Goal: Task Accomplishment & Management: Use online tool/utility

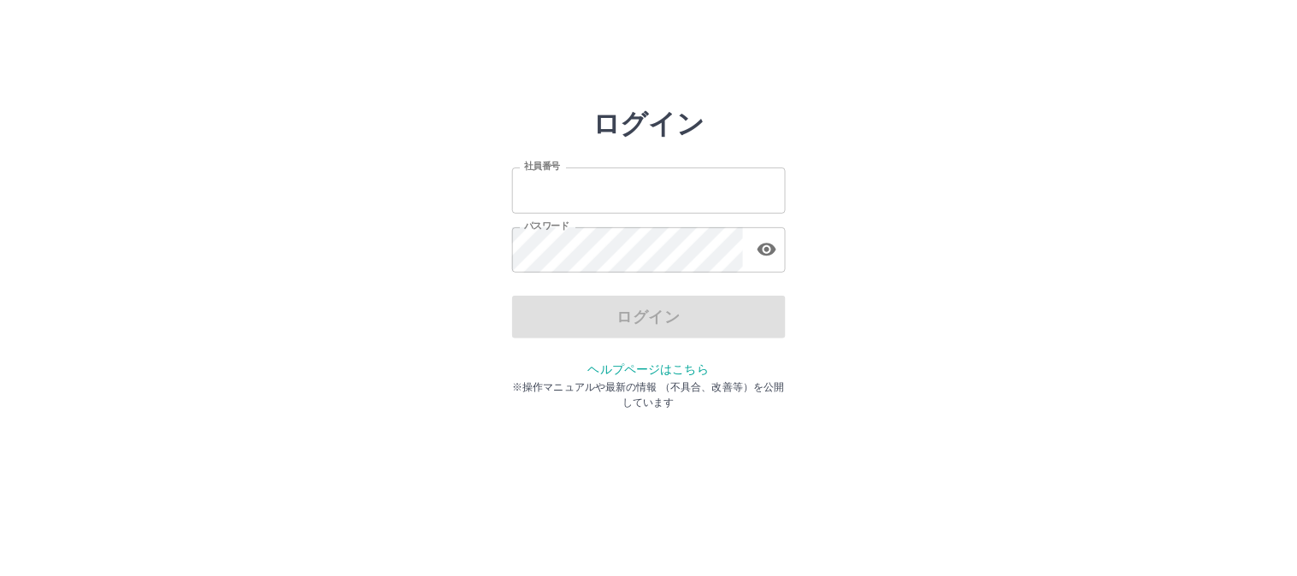
type input "*******"
click at [642, 320] on div "ログイン" at bounding box center [649, 317] width 274 height 43
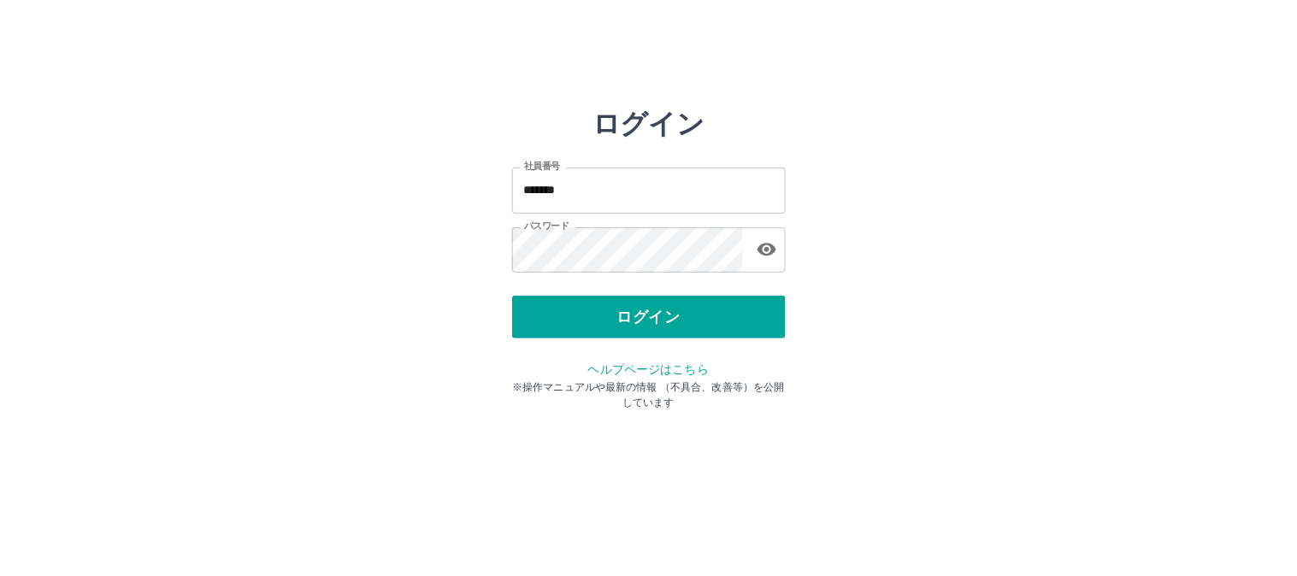
click at [642, 320] on button "ログイン" at bounding box center [649, 317] width 274 height 43
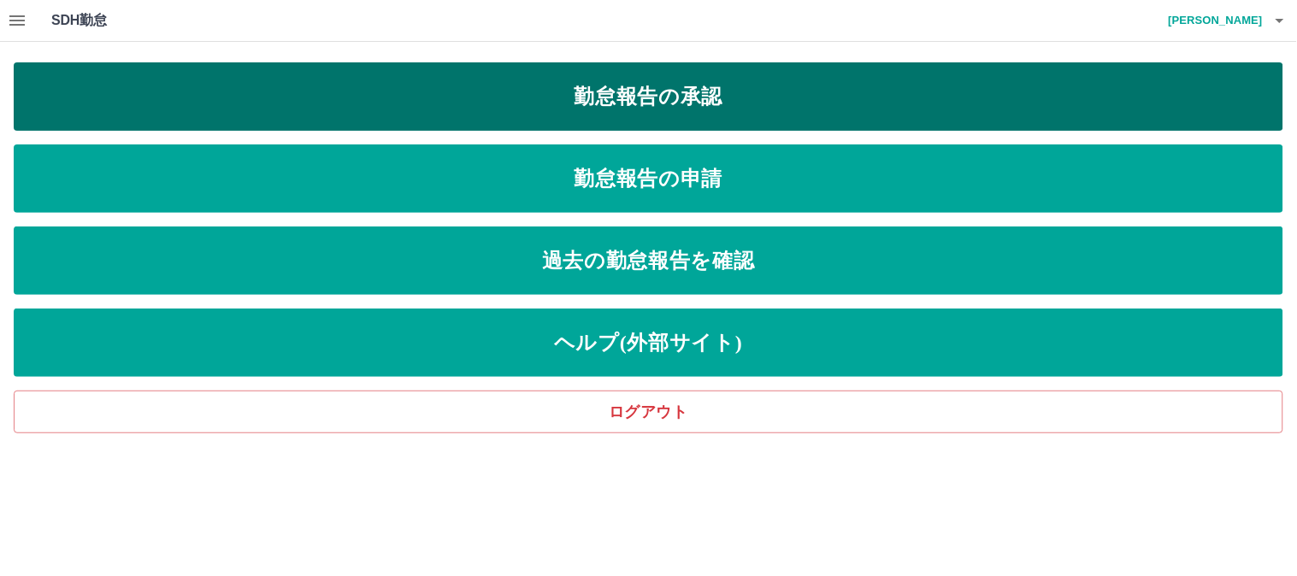
click at [639, 111] on link "勤怠報告の承認" at bounding box center [649, 96] width 1270 height 68
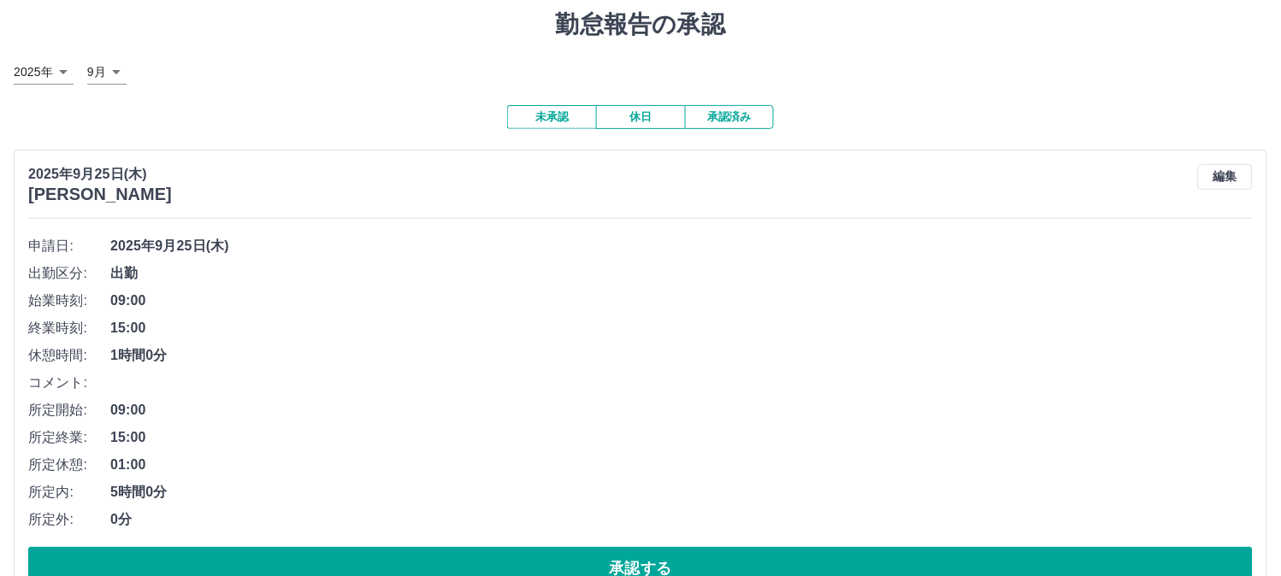
scroll to position [103, 0]
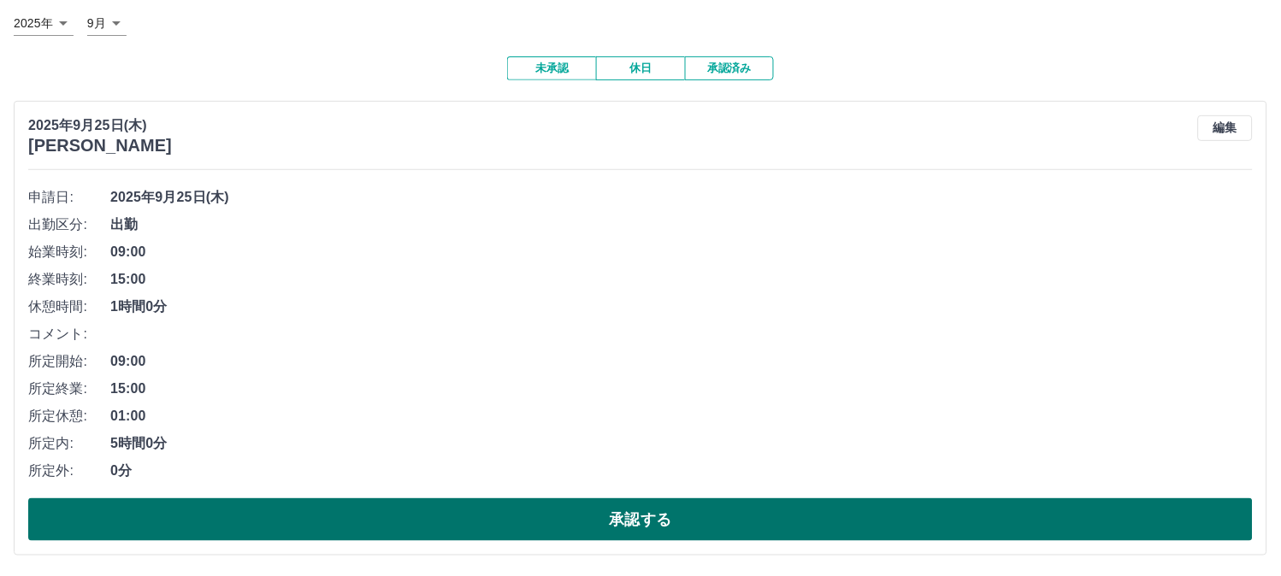
click at [684, 511] on button "承認する" at bounding box center [640, 520] width 1225 height 43
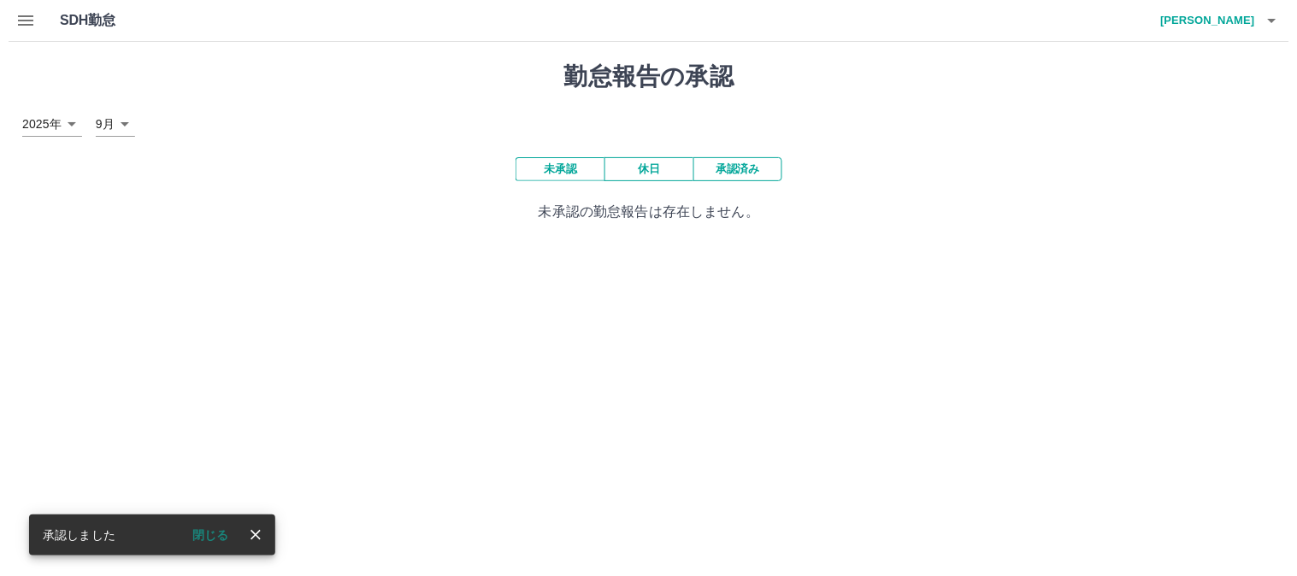
scroll to position [0, 0]
click at [1272, 19] on icon "button" at bounding box center [1280, 20] width 21 height 21
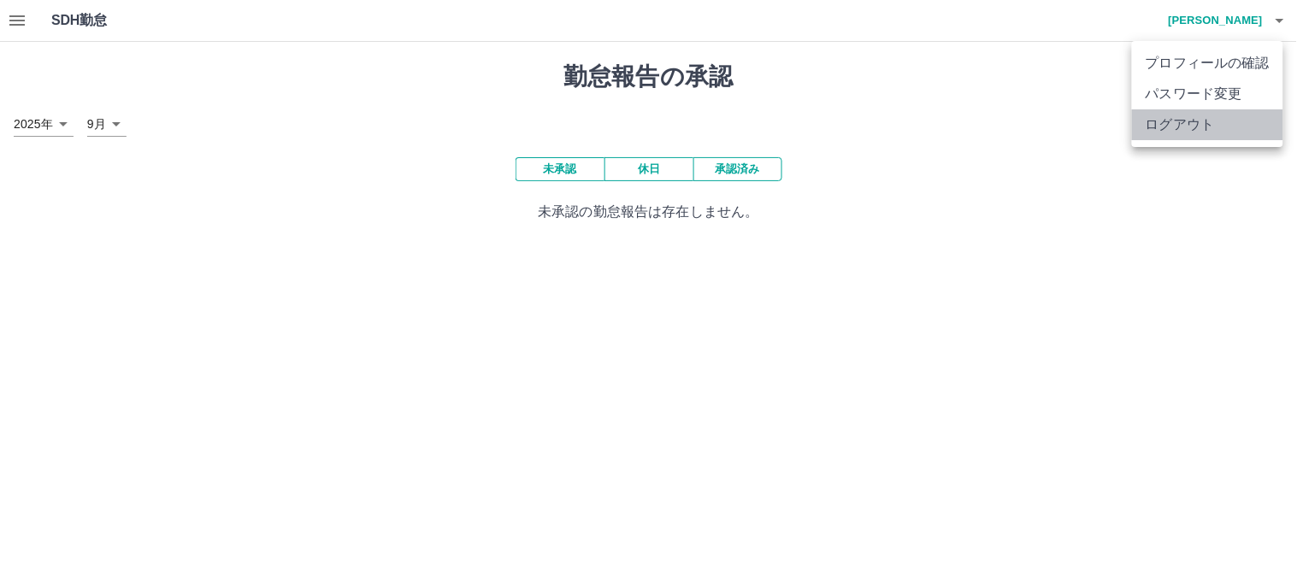
click at [1207, 123] on li "ログアウト" at bounding box center [1207, 124] width 151 height 31
